Goal: Information Seeking & Learning: Compare options

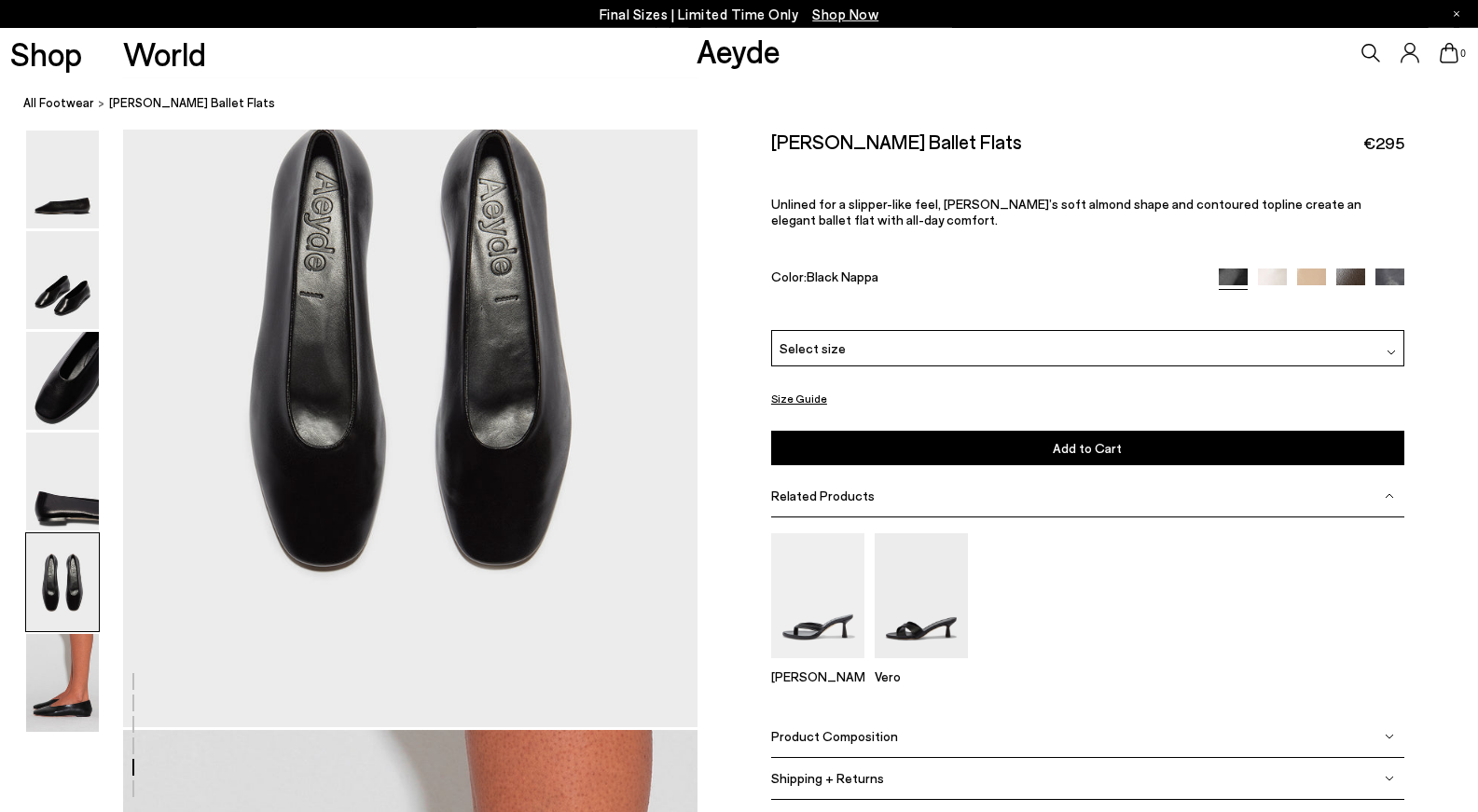
scroll to position [3176, 0]
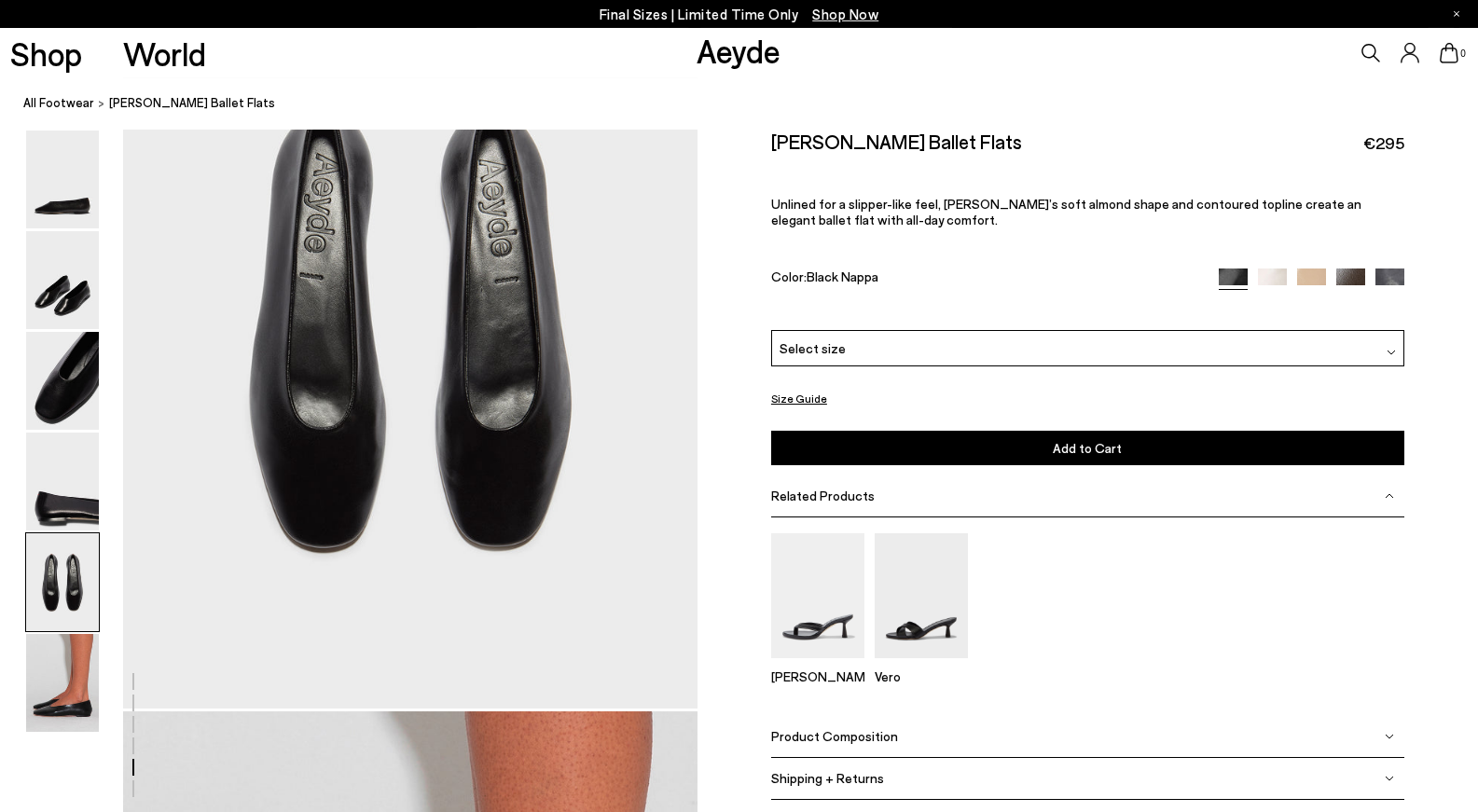
click at [951, 344] on div "Select size" at bounding box center [1088, 348] width 633 height 36
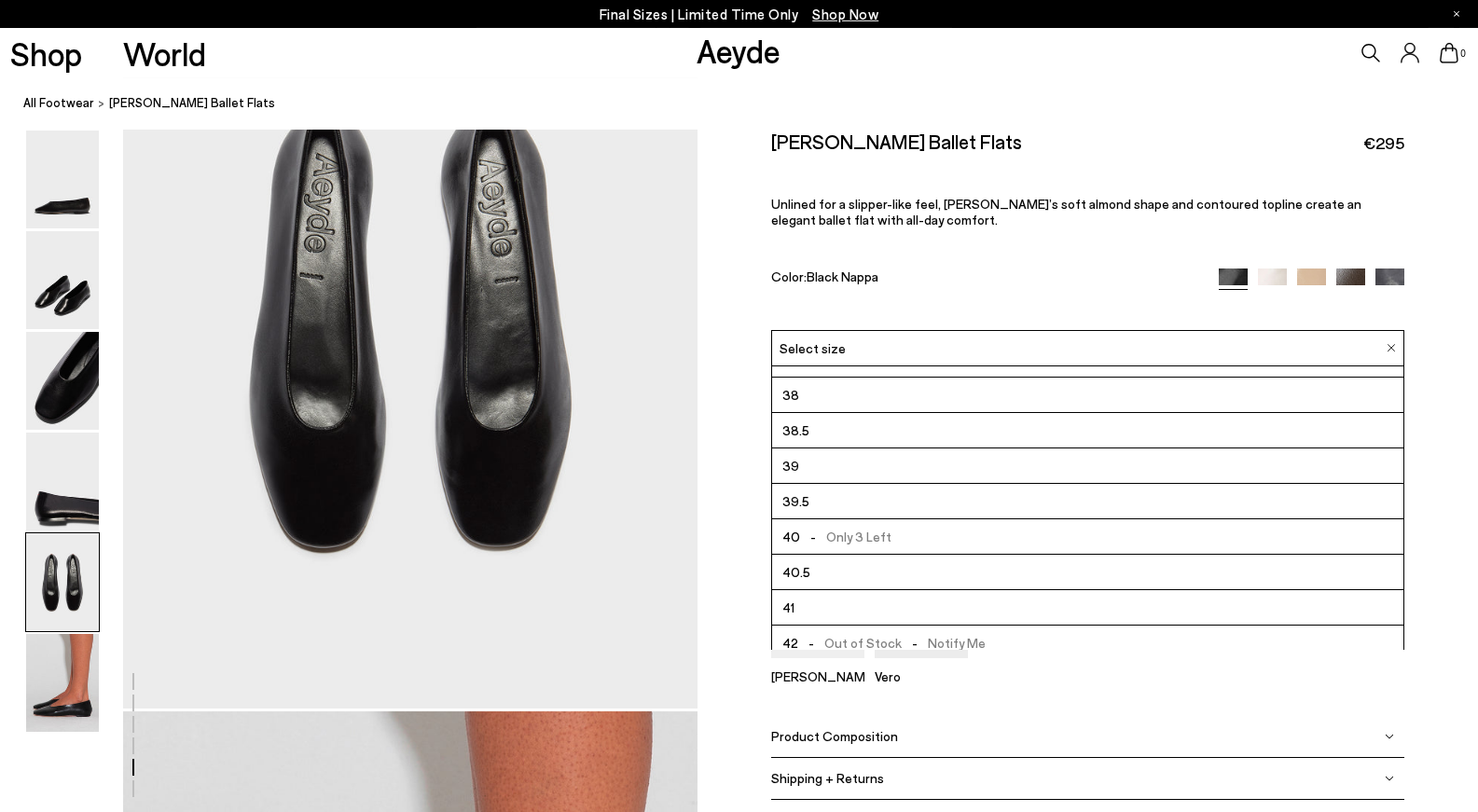
scroll to position [107, 0]
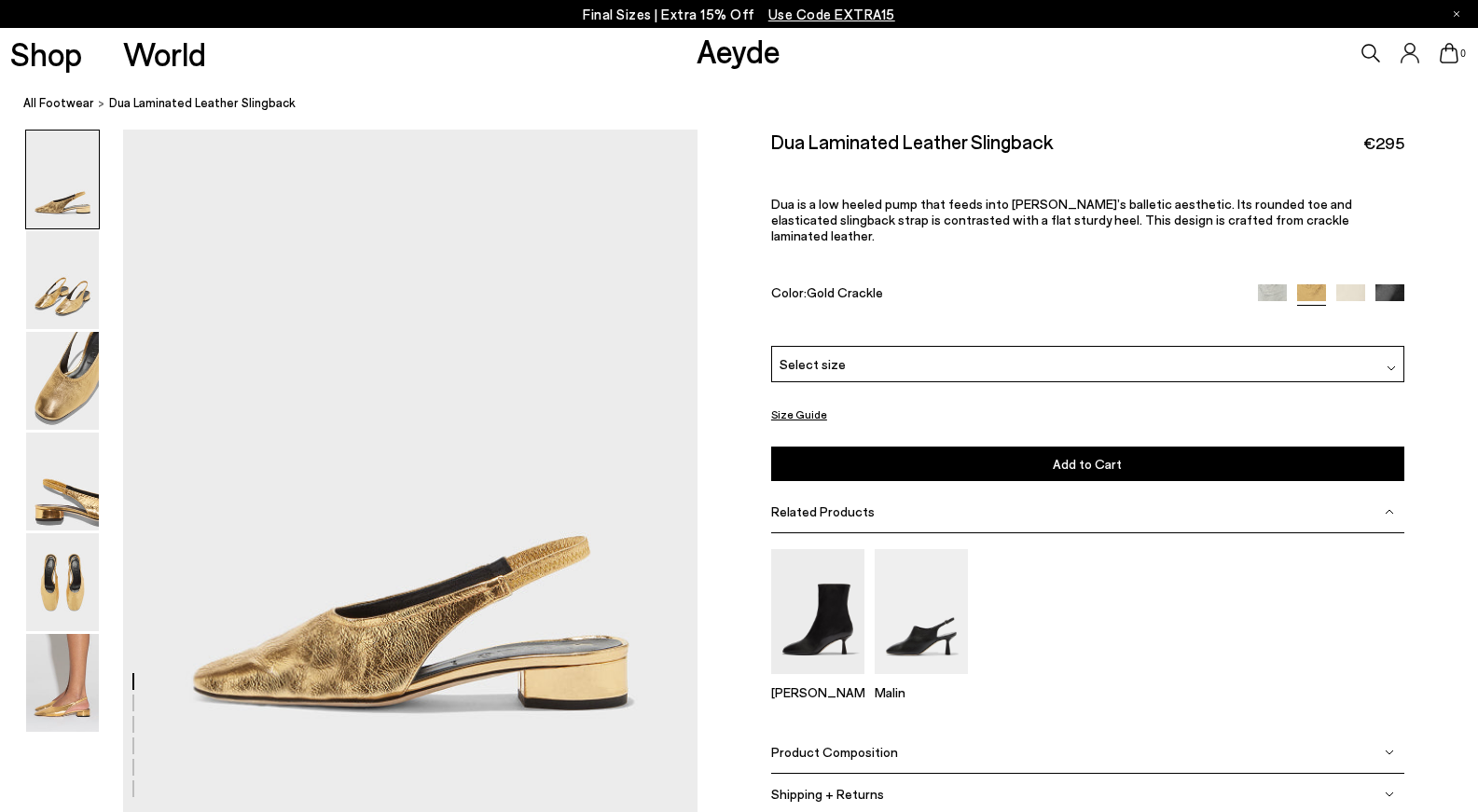
click at [1143, 346] on div "Select size" at bounding box center [1088, 364] width 633 height 36
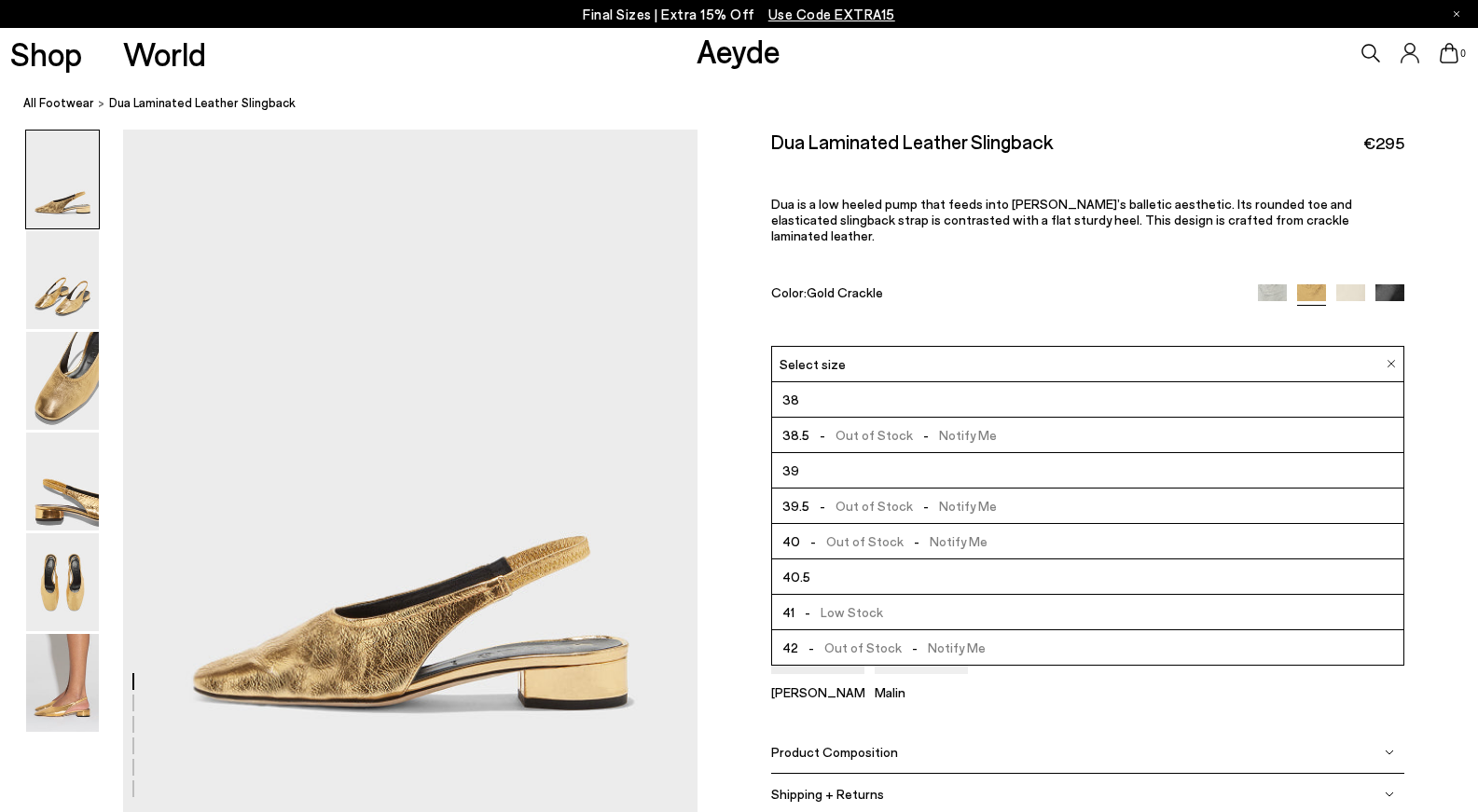
scroll to position [5, 0]
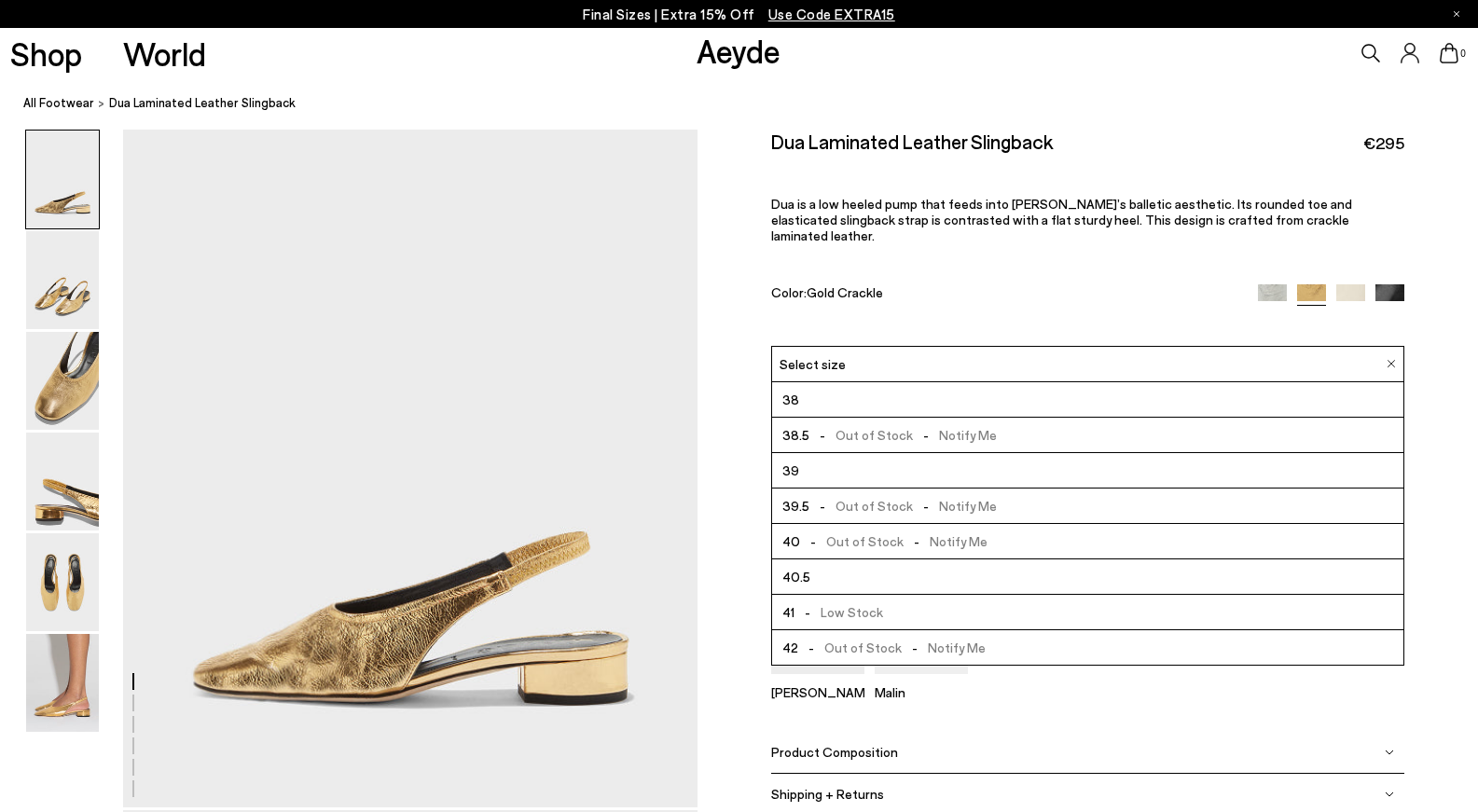
click at [1274, 284] on img at bounding box center [1272, 298] width 29 height 29
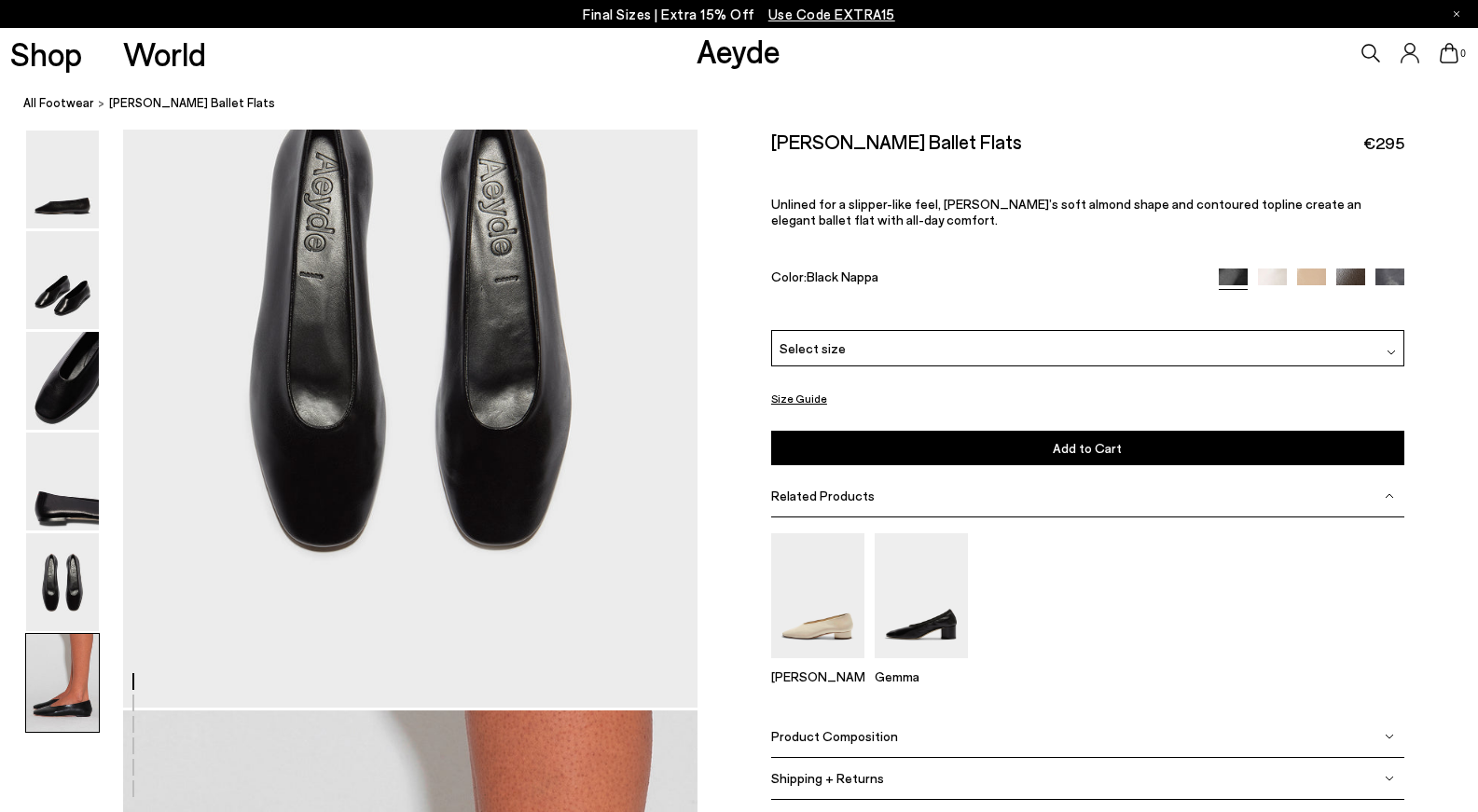
scroll to position [3177, 0]
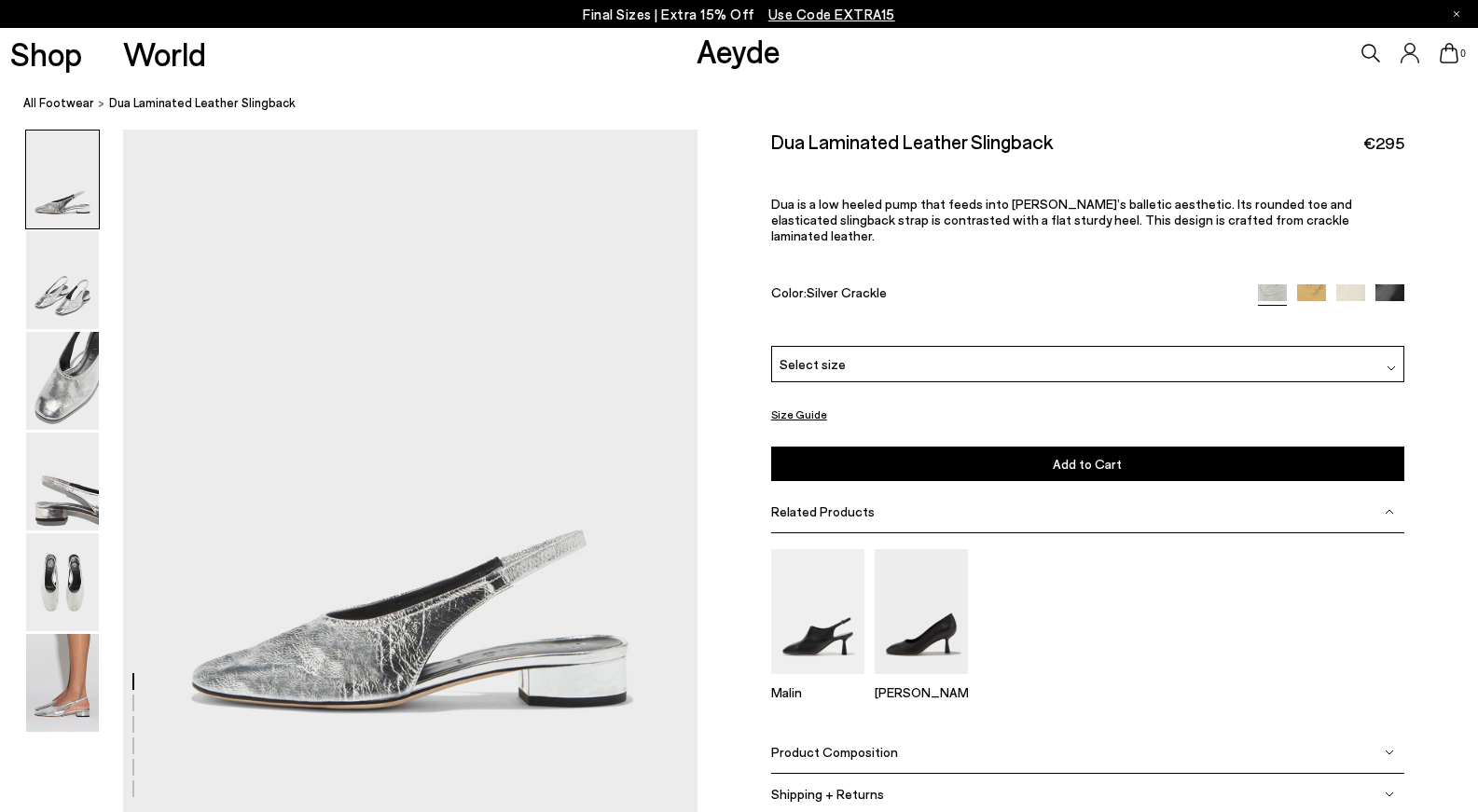
drag, startPoint x: 0, startPoint y: 0, endPoint x: 1202, endPoint y: 348, distance: 1251.4
click at [1202, 348] on div "Select size" at bounding box center [1088, 364] width 633 height 36
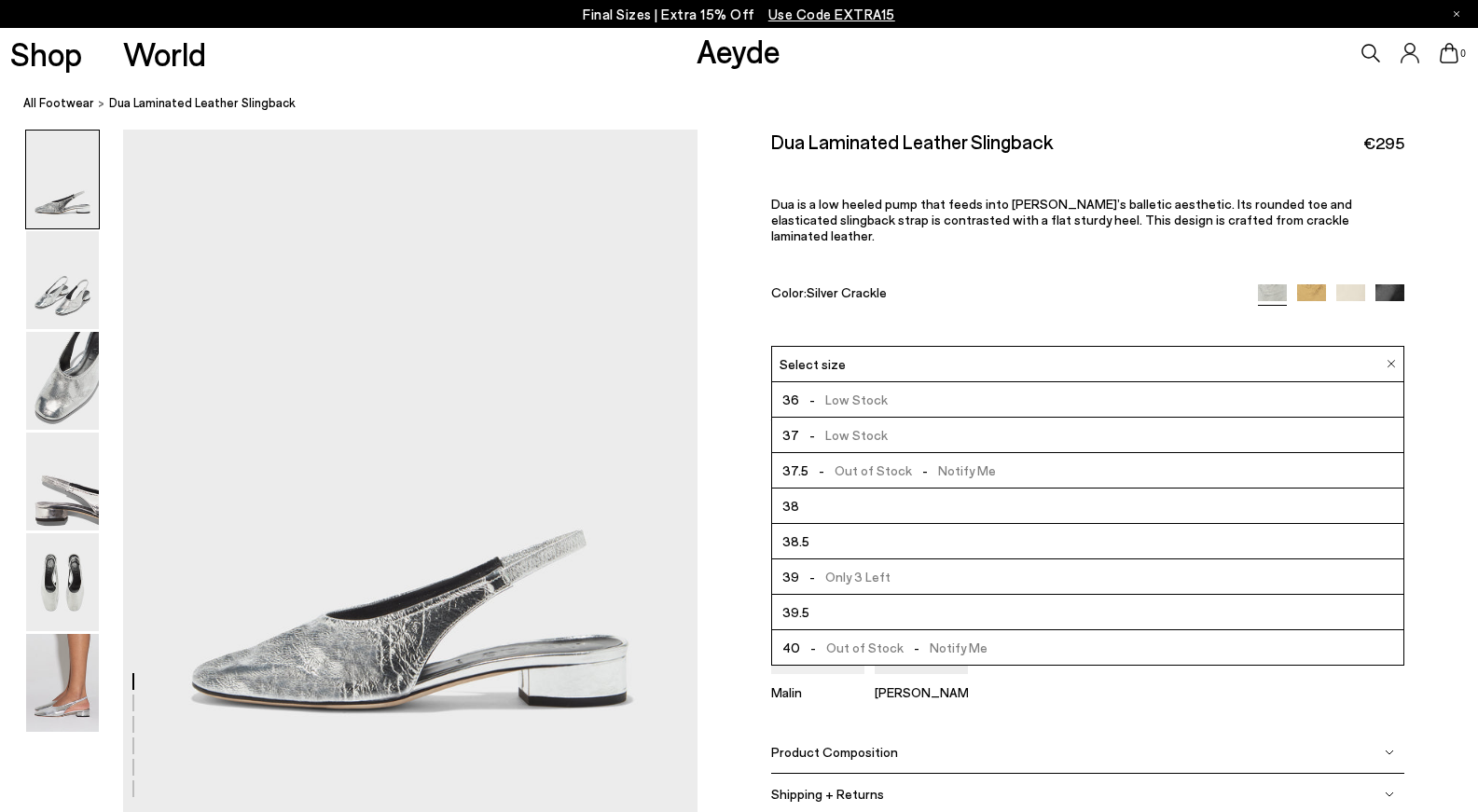
scroll to position [107, 0]
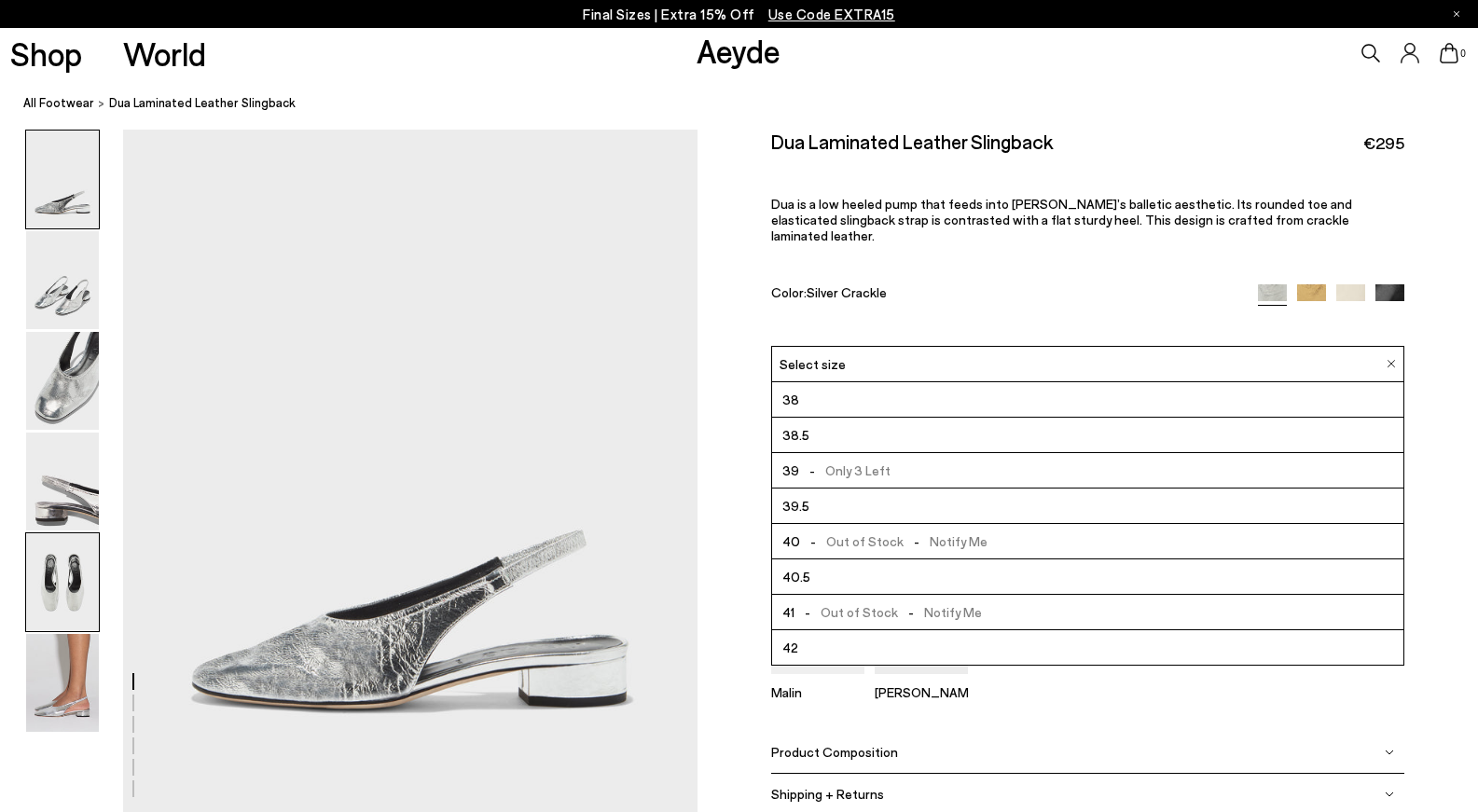
click at [74, 599] on img at bounding box center [62, 582] width 72 height 98
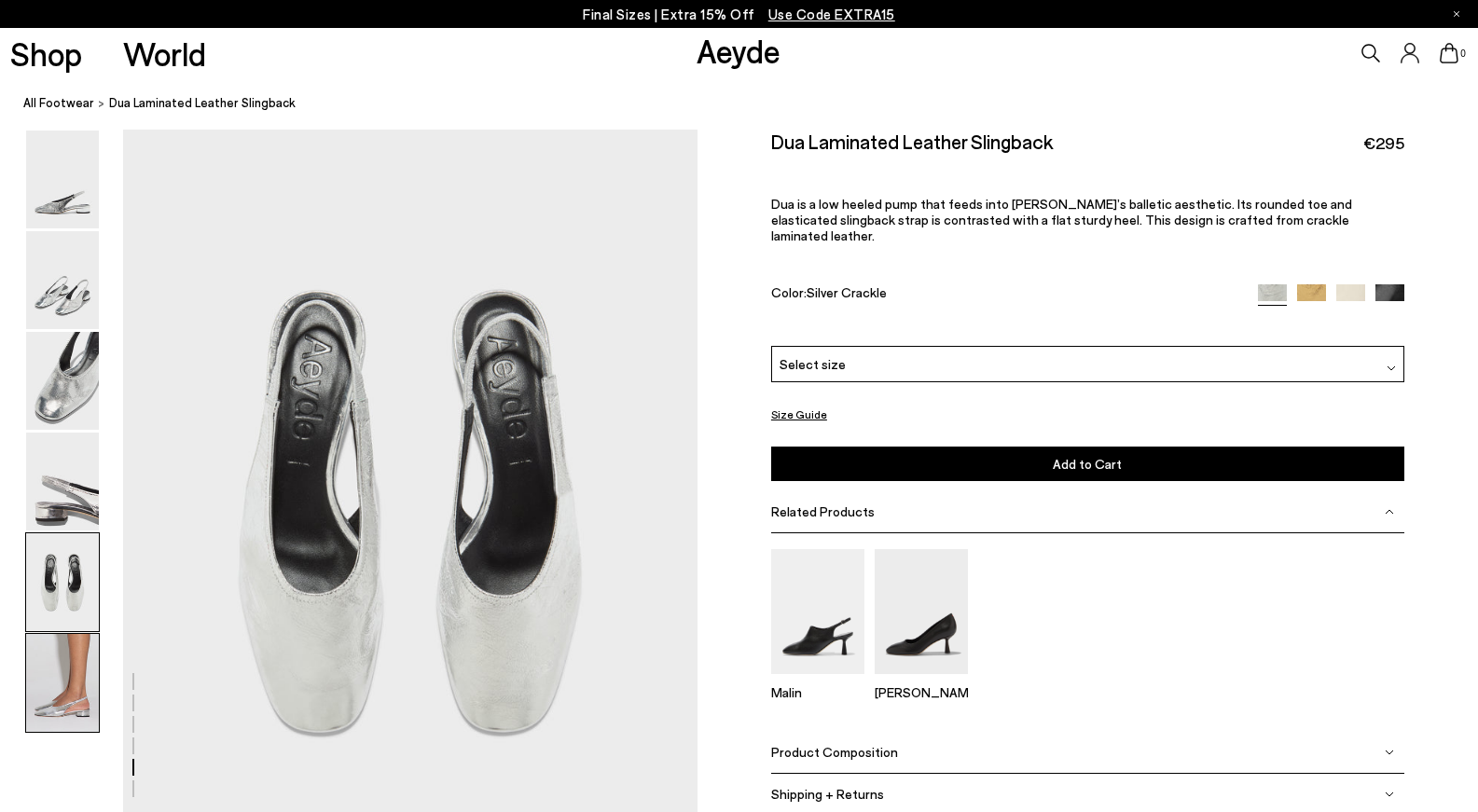
click at [68, 652] on img at bounding box center [62, 683] width 72 height 98
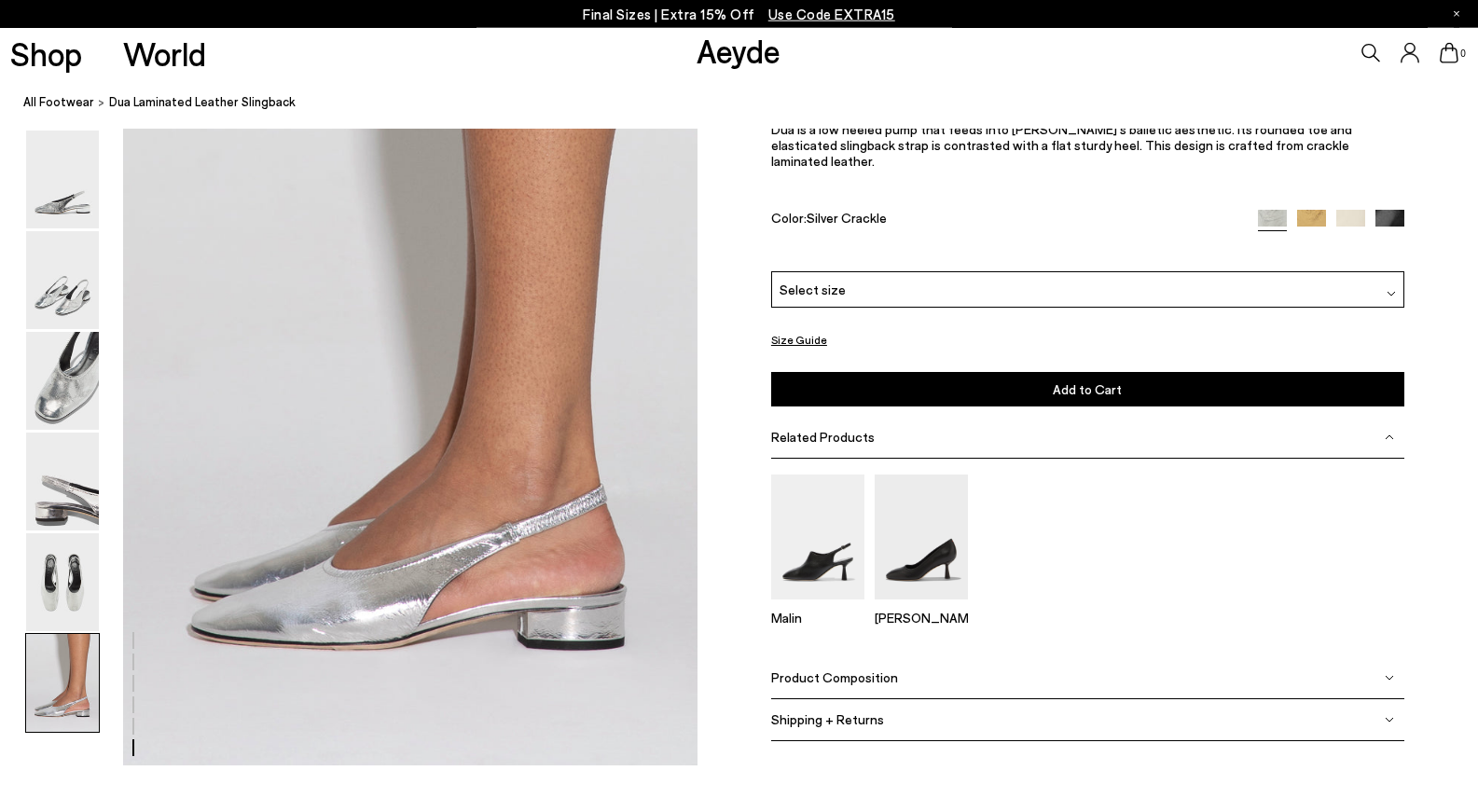
scroll to position [3888, 0]
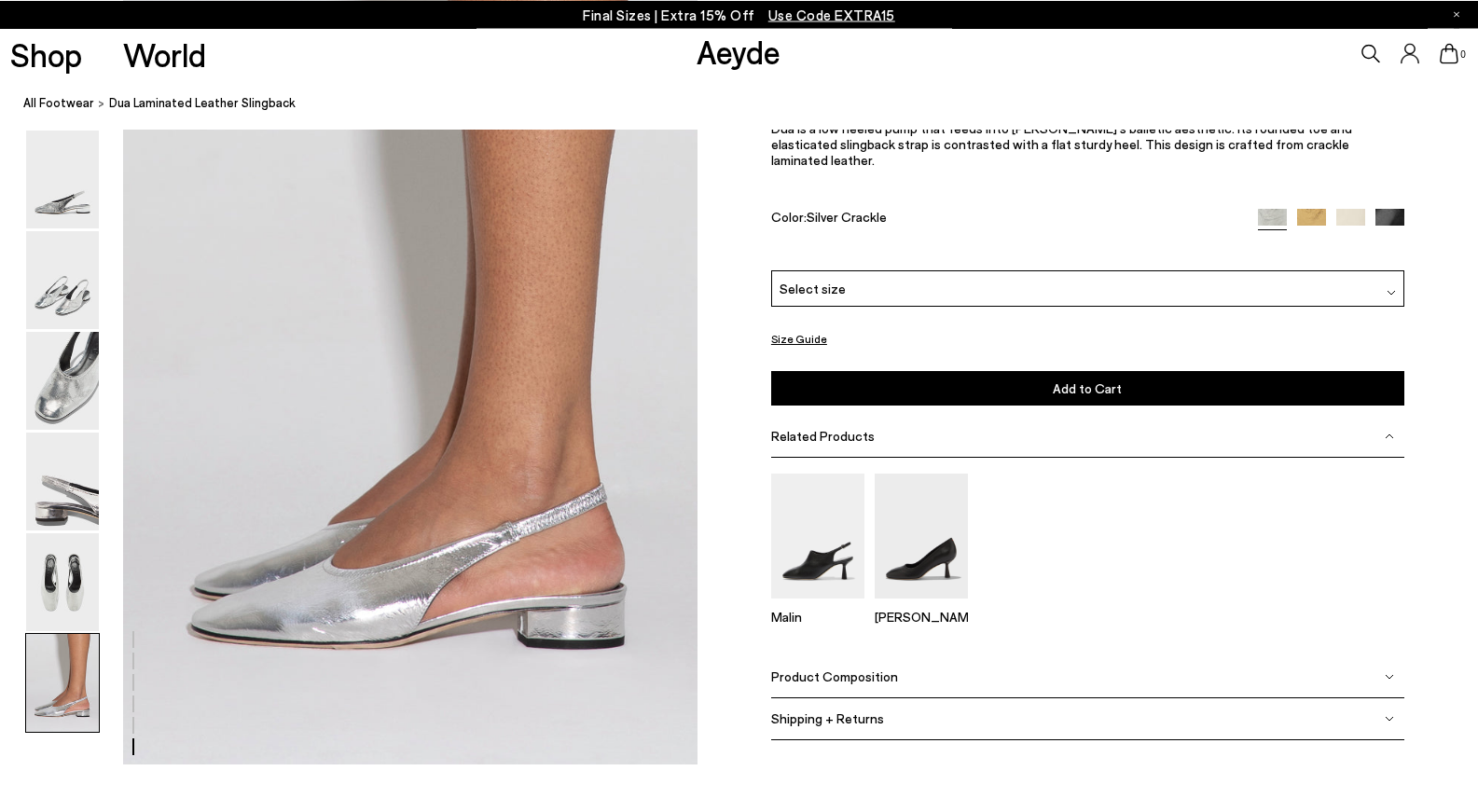
click at [1317, 217] on img at bounding box center [1311, 223] width 29 height 29
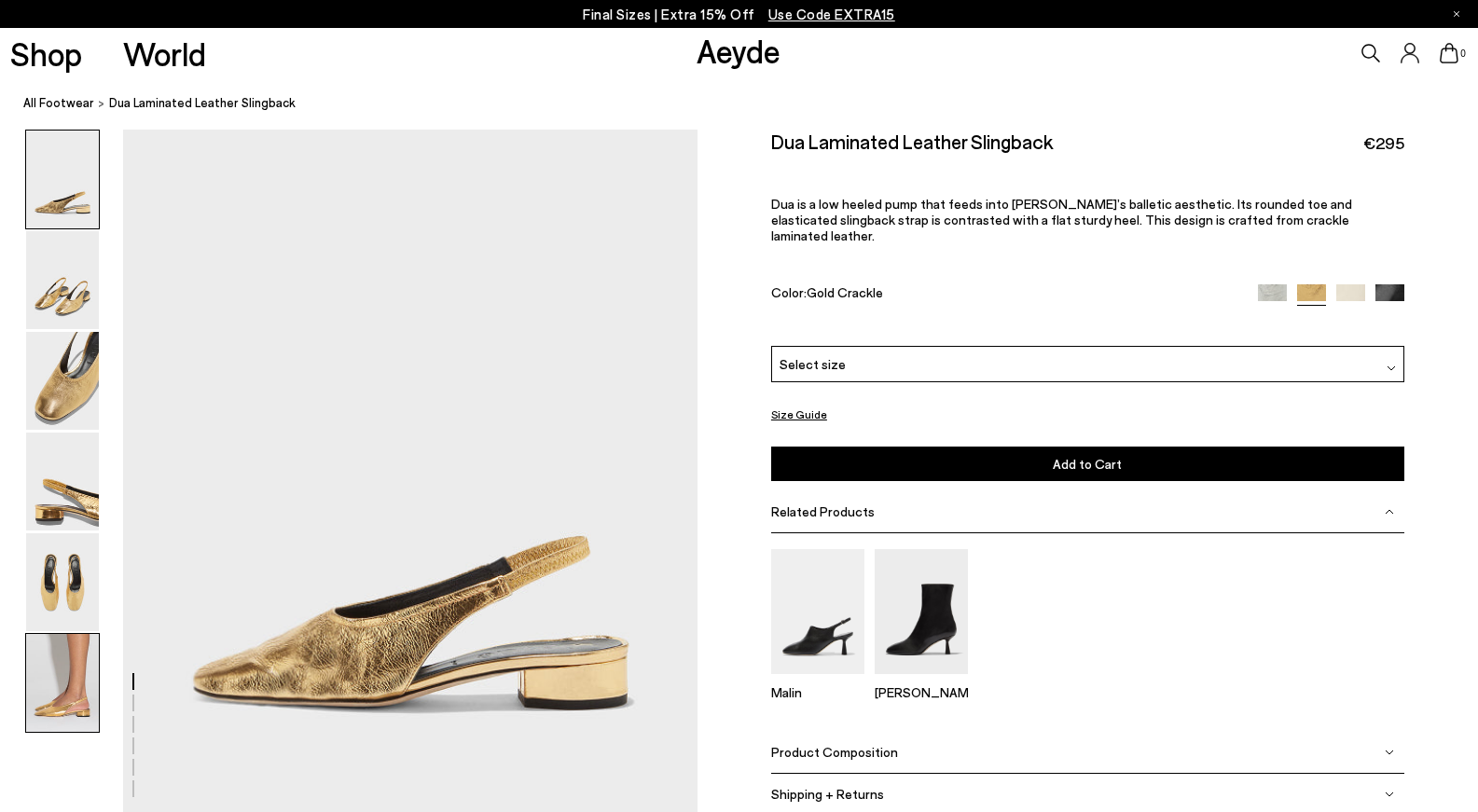
click at [75, 692] on img at bounding box center [62, 683] width 72 height 98
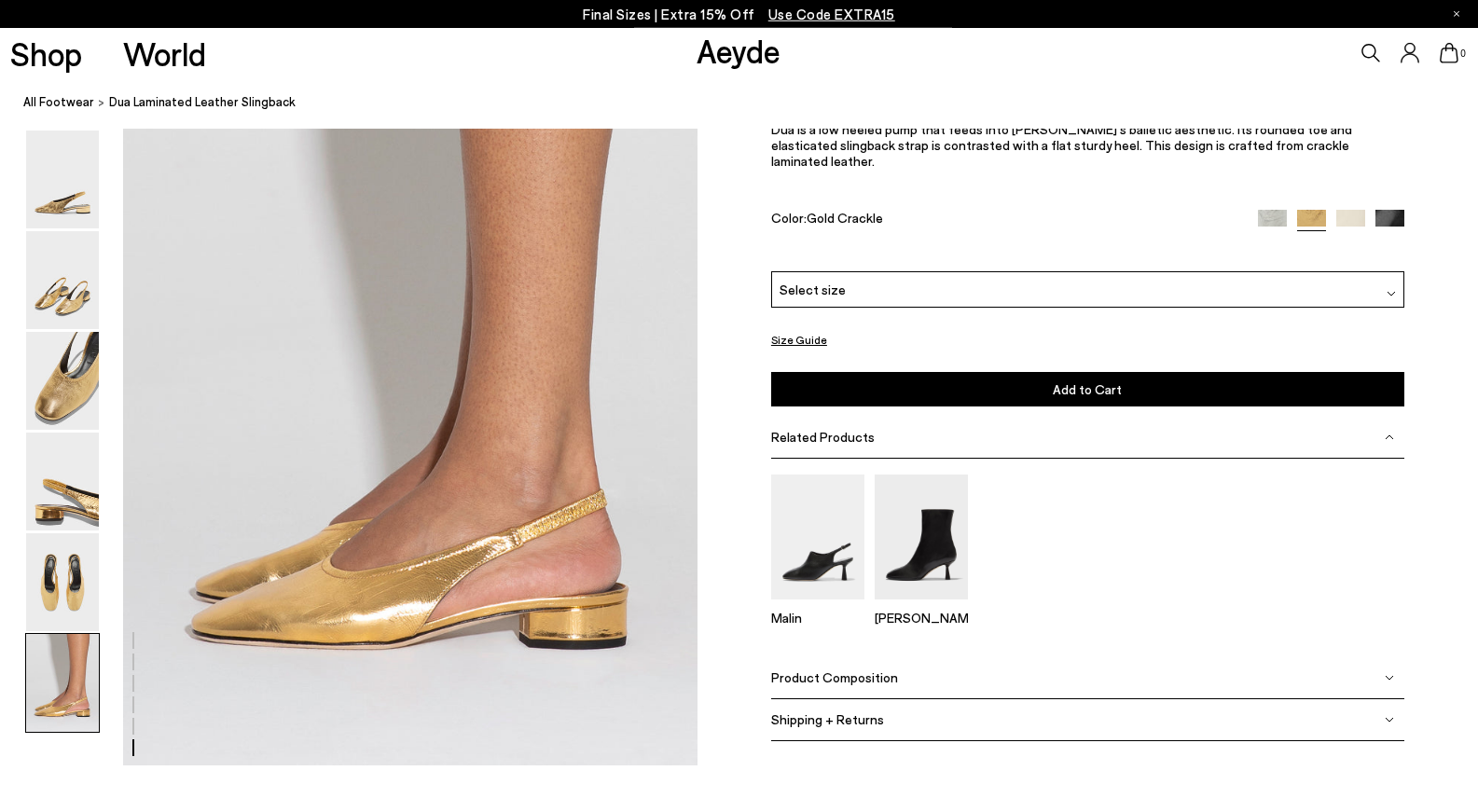
scroll to position [3888, 0]
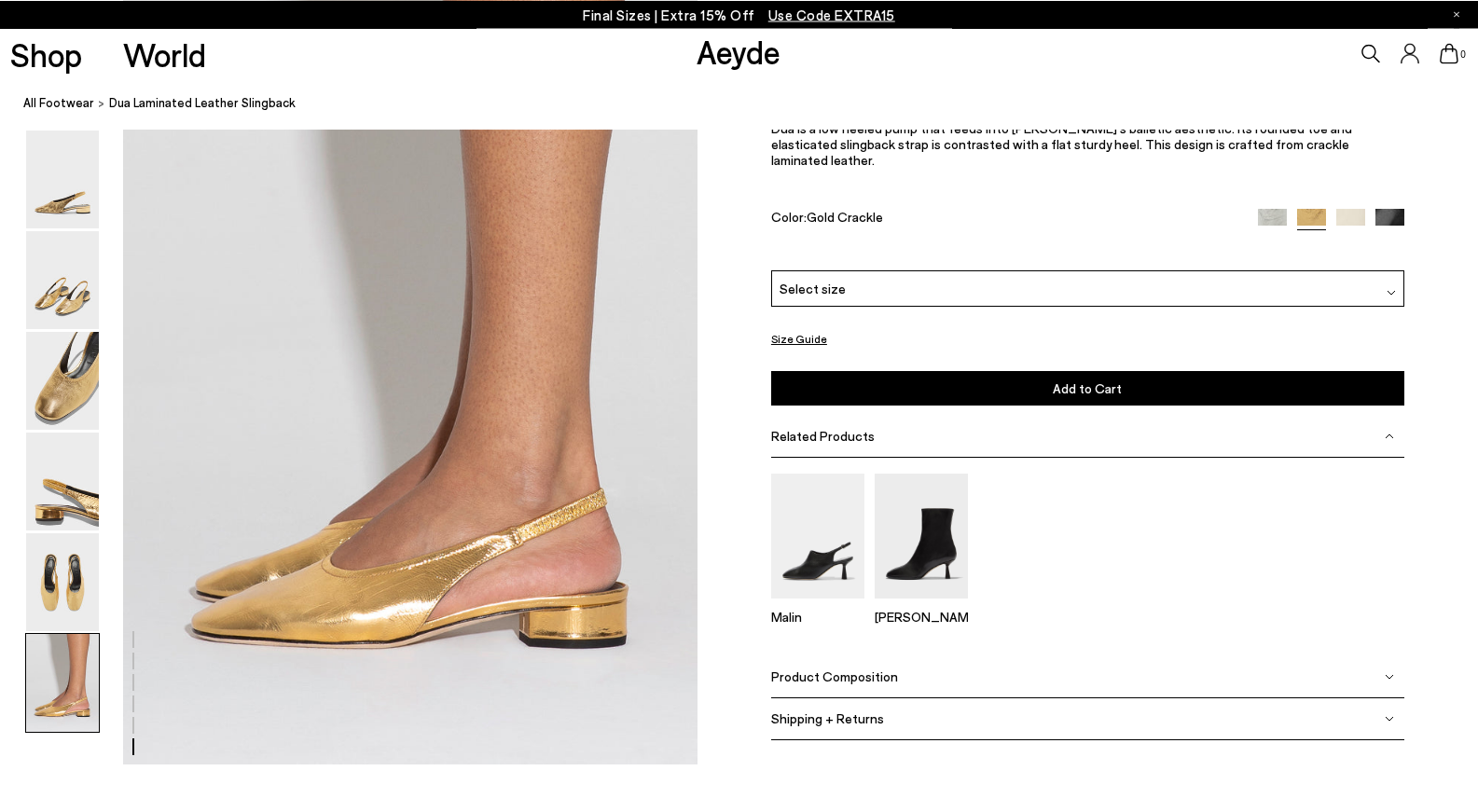
click at [1403, 228] on div at bounding box center [1331, 219] width 147 height 22
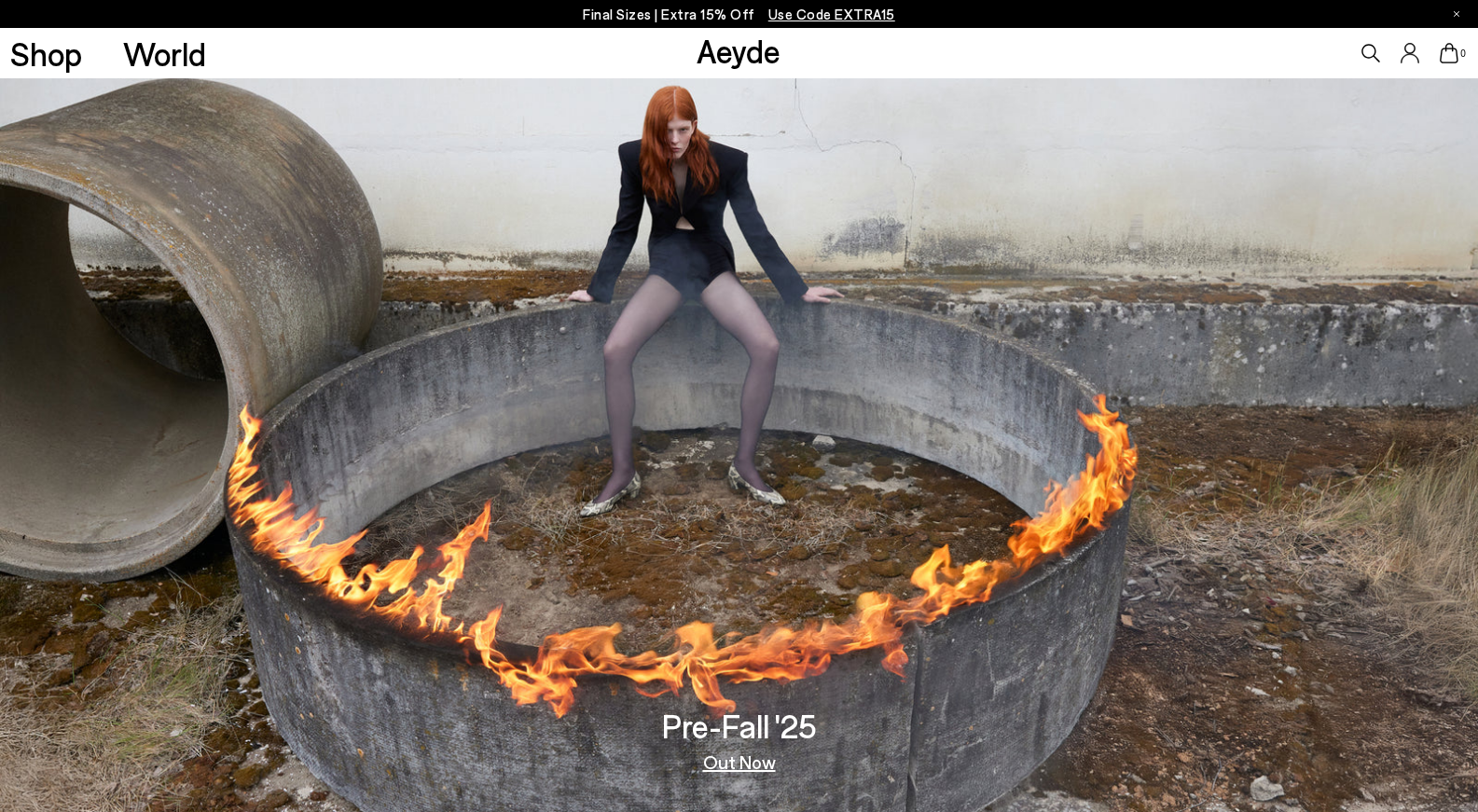
scroll to position [685, 0]
